Goal: Book appointment/travel/reservation

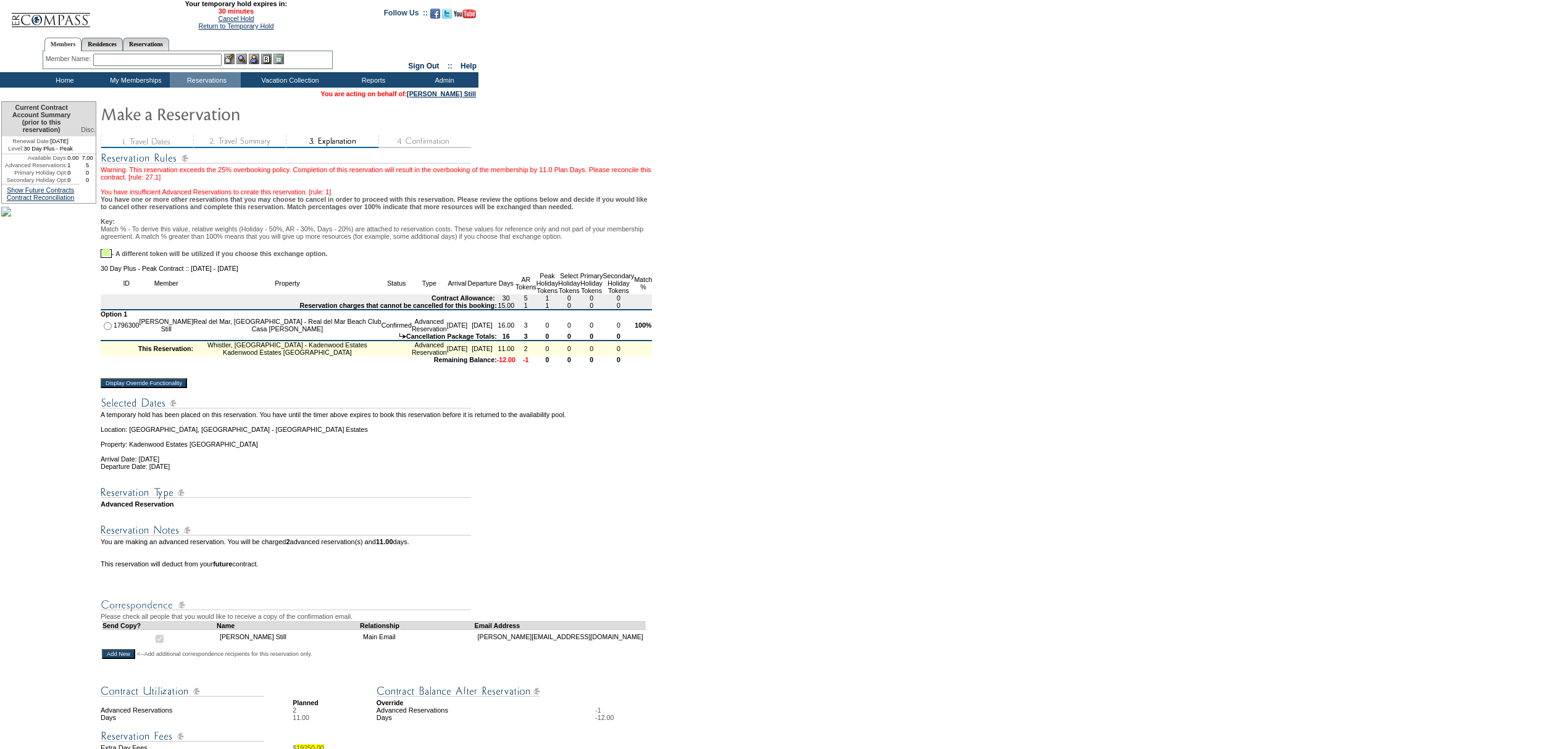
click at [185, 388] on input "Display Override Functionality" at bounding box center [144, 383] width 87 height 10
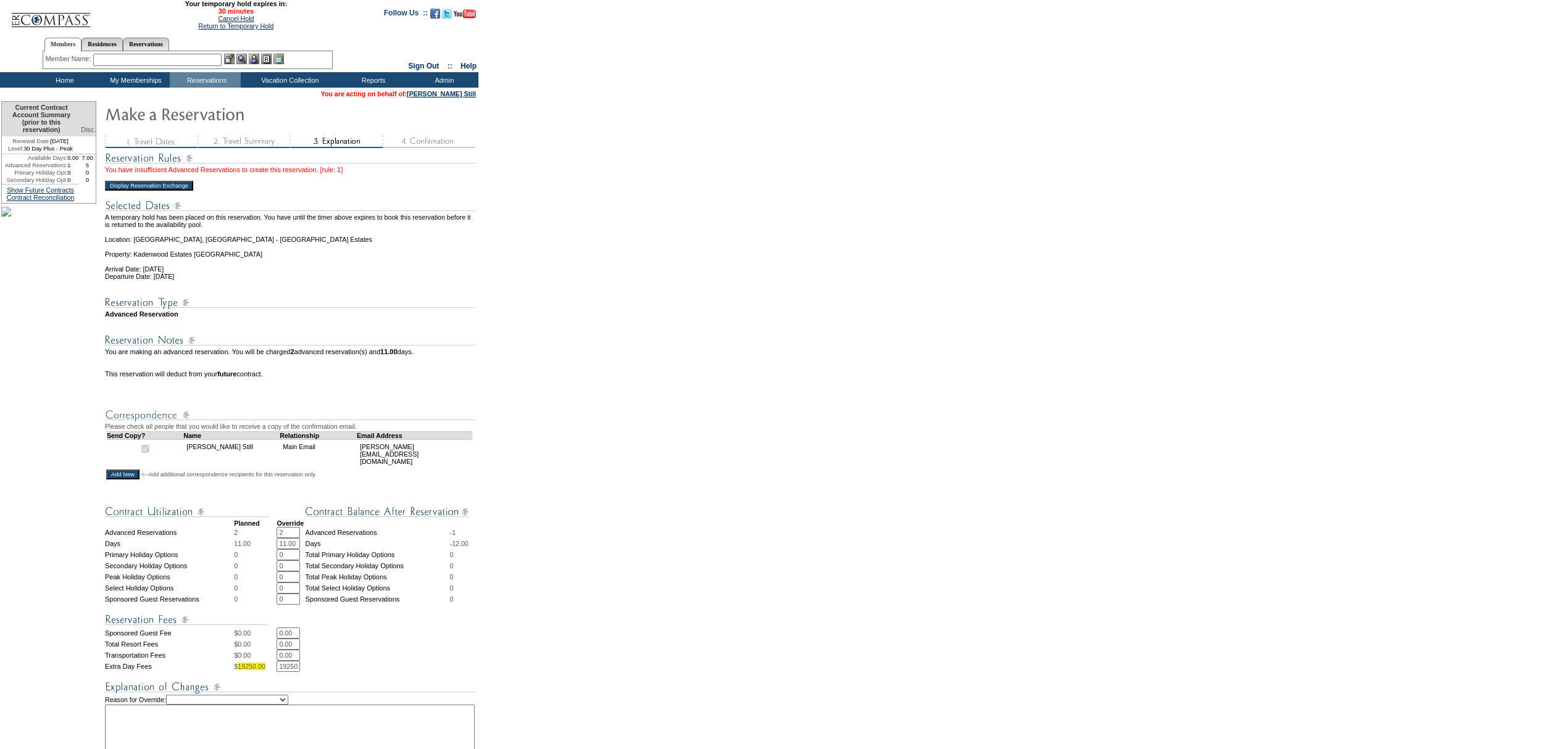
drag, startPoint x: 290, startPoint y: 549, endPoint x: 237, endPoint y: 544, distance: 53.2
click at [237, 538] on tr "Advanced Reservations 2 2 * * Advanced Reservations -1" at bounding box center [291, 533] width 372 height 11
type input "1"
click at [921, 497] on form "29:51 Your temporary hold expires in: 30 minutes Cancel Hold Return to Temporar…" at bounding box center [784, 480] width 1568 height 959
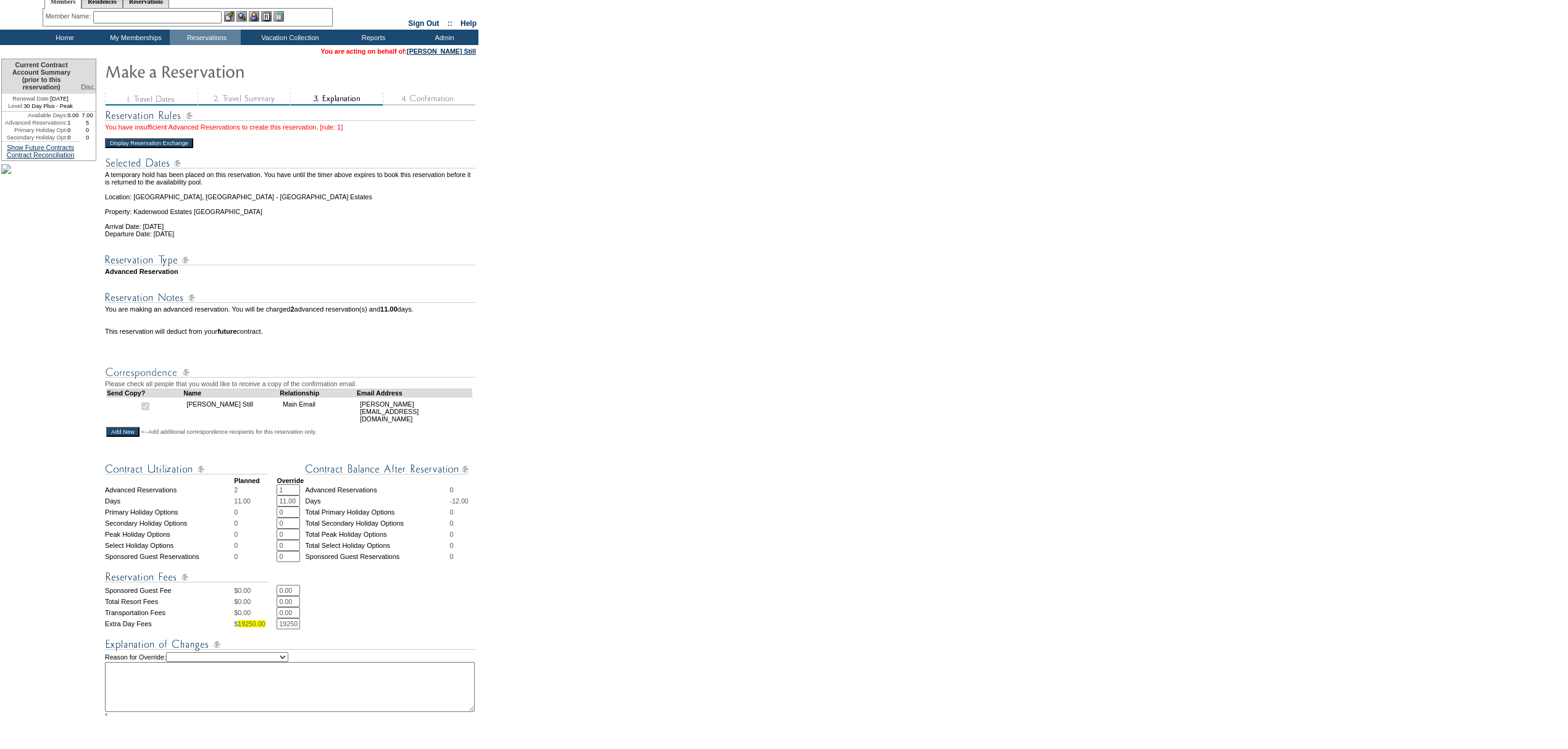
scroll to position [82, 0]
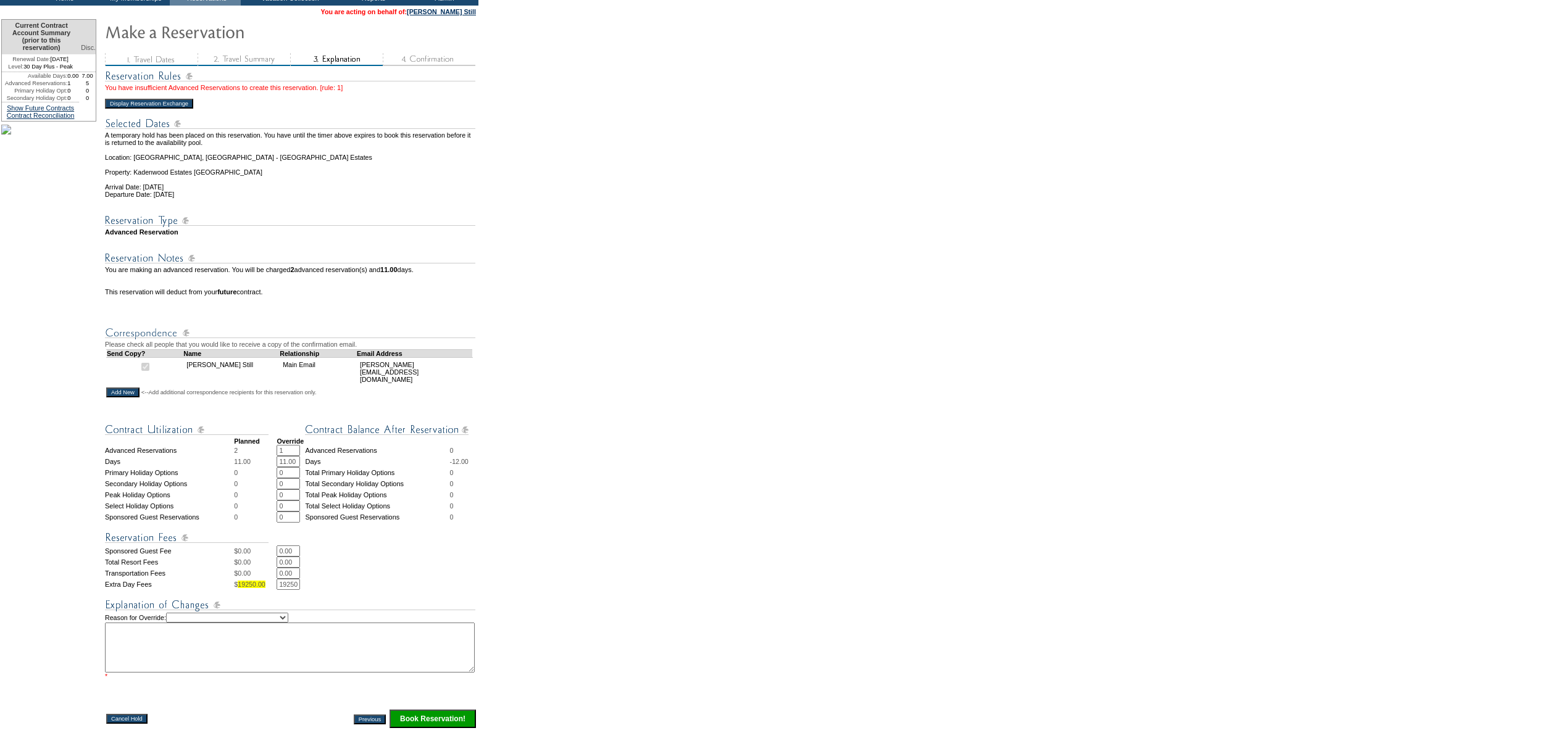
click at [252, 622] on select "Creating Continuous Stay Days Rebooked After Cancellation Editing Occupant Expe…" at bounding box center [227, 618] width 122 height 10
select select "1035"
click at [178, 622] on select "Creating Continuous Stay Days Rebooked After Cancellation Editing Occupant Expe…" at bounding box center [227, 618] width 122 height 10
click at [247, 673] on textarea at bounding box center [290, 647] width 370 height 50
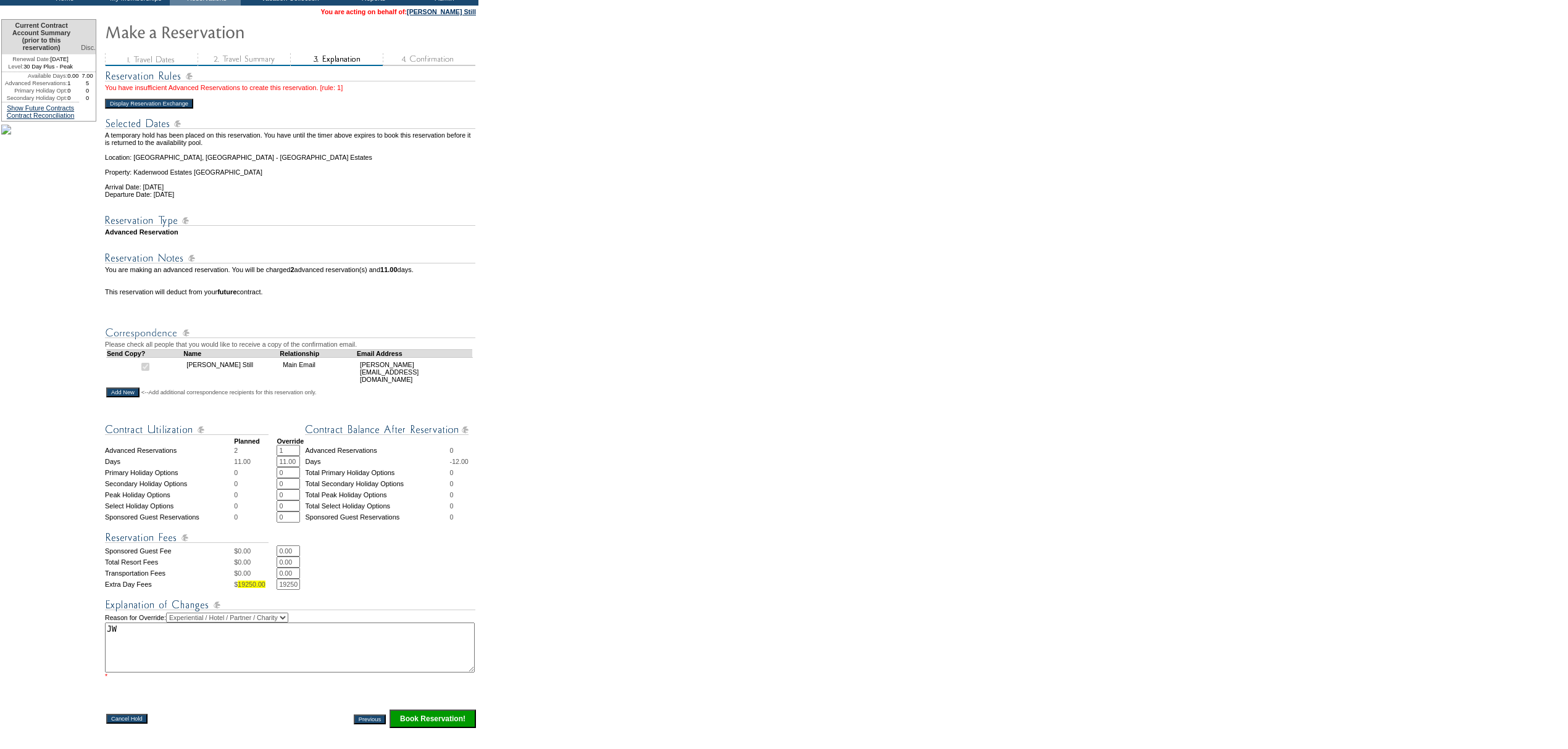
type textarea "JW"
click at [443, 721] on input "Book Reservation!" at bounding box center [433, 712] width 87 height 19
